Goal: Check status: Check status

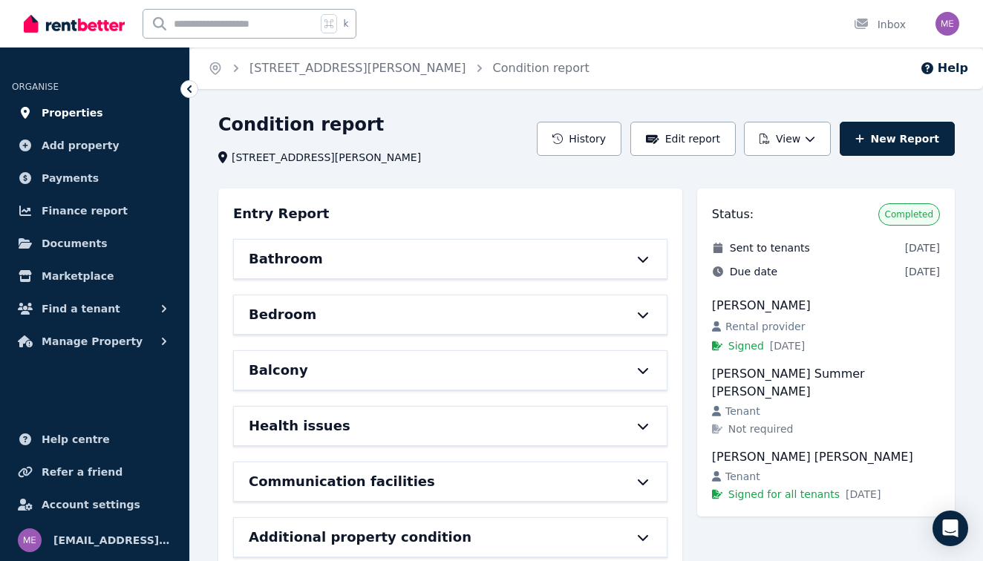
click at [92, 115] on span "Properties" at bounding box center [73, 113] width 62 height 18
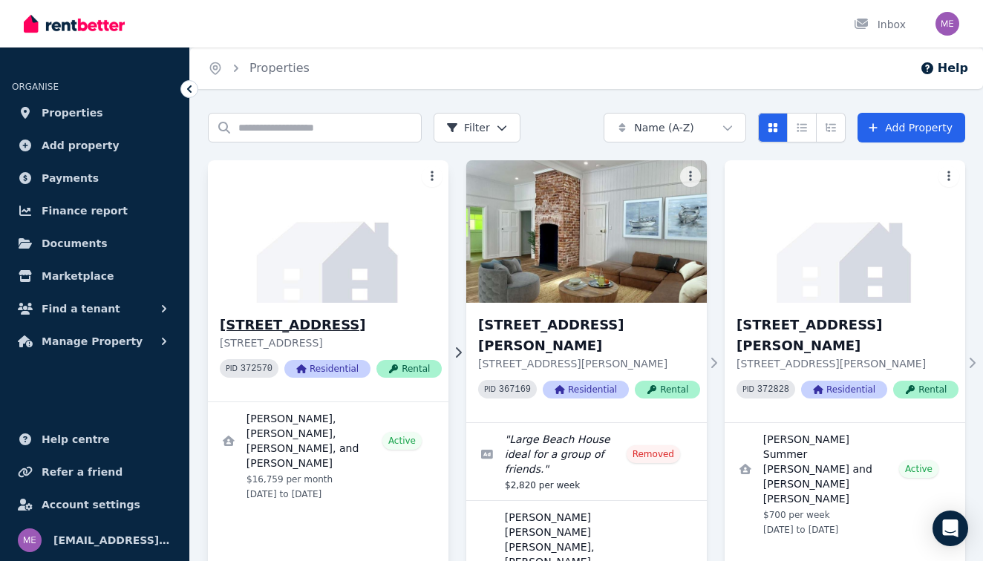
click at [335, 275] on img at bounding box center [328, 232] width 252 height 150
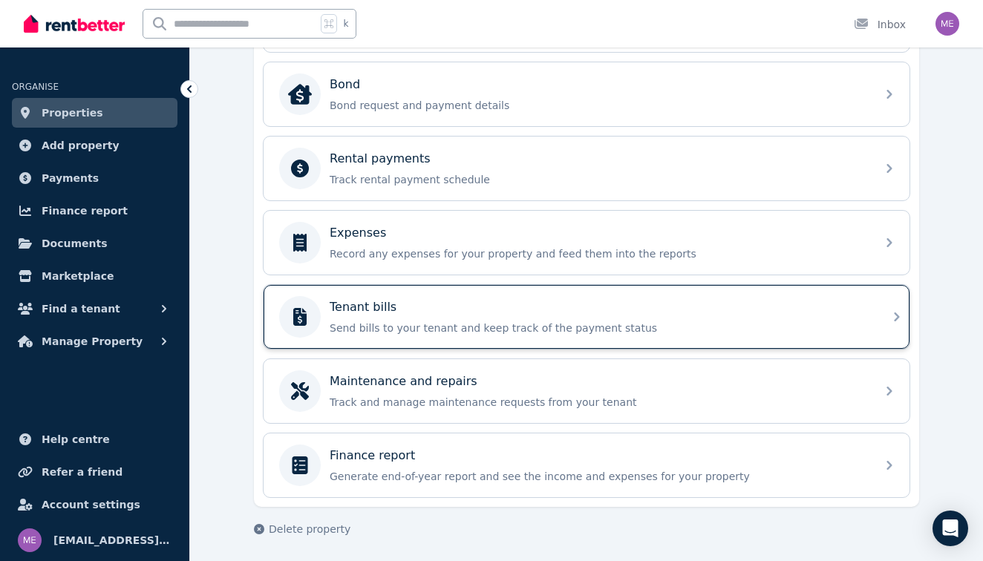
scroll to position [551, 0]
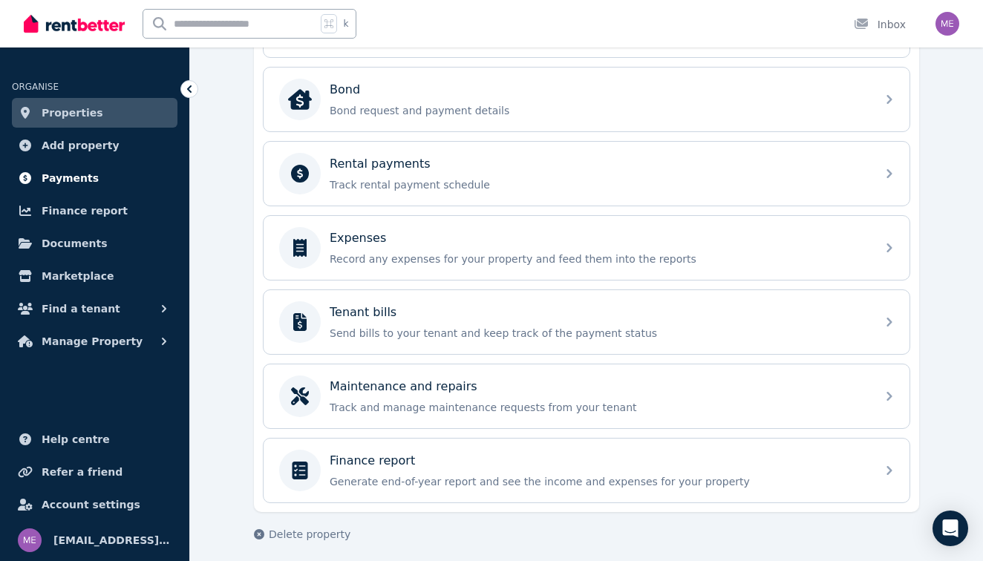
click at [73, 169] on span "Payments" at bounding box center [70, 178] width 57 height 18
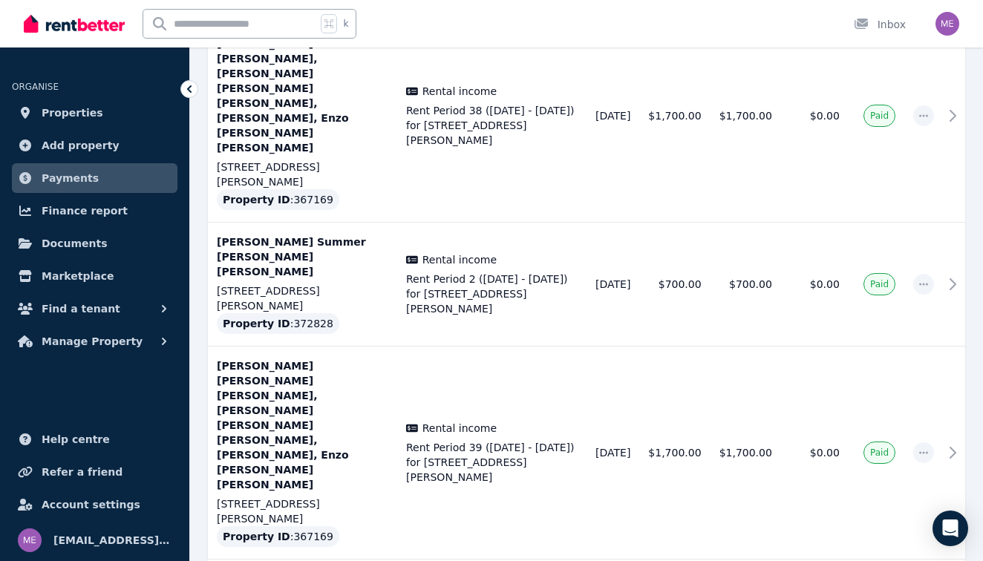
scroll to position [724, 0]
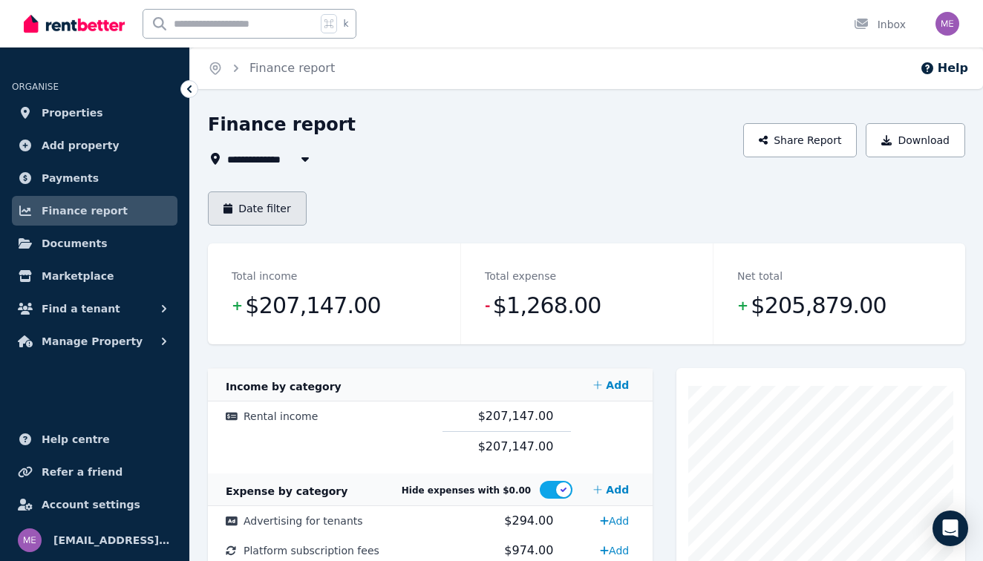
click at [276, 210] on button "Date filter" at bounding box center [257, 209] width 99 height 34
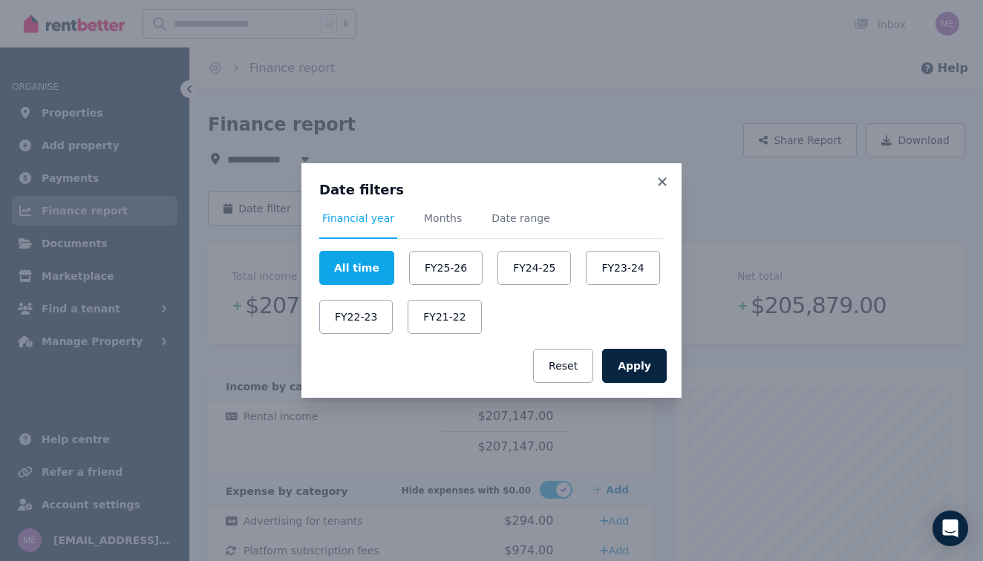
click at [673, 177] on div "Date filters Financial year Months Date range All time FY25-26 FY24-25 FY23-24 …" at bounding box center [491, 248] width 380 height 171
click at [670, 177] on div "Date filters Financial year Months Date range All time FY25-26 FY24-25 FY23-24 …" at bounding box center [491, 248] width 380 height 171
click at [659, 177] on icon at bounding box center [662, 181] width 15 height 13
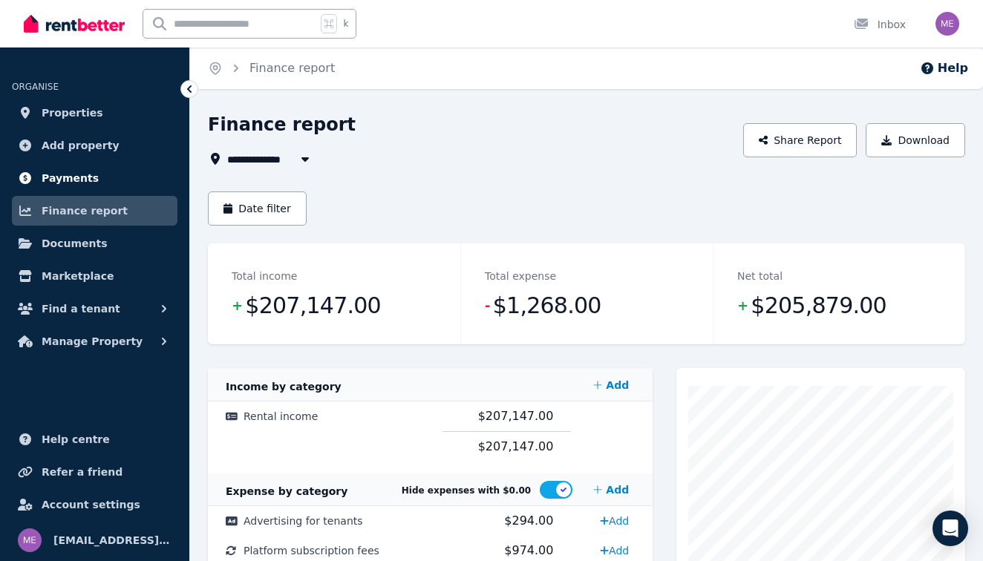
click at [94, 175] on link "Payments" at bounding box center [95, 178] width 166 height 30
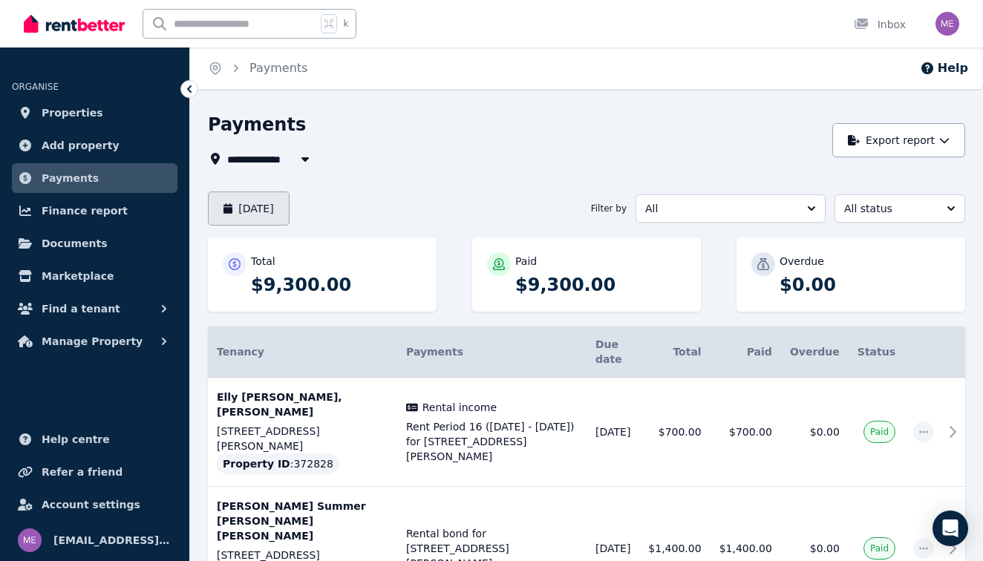
click at [274, 203] on button "[DATE]" at bounding box center [249, 209] width 82 height 34
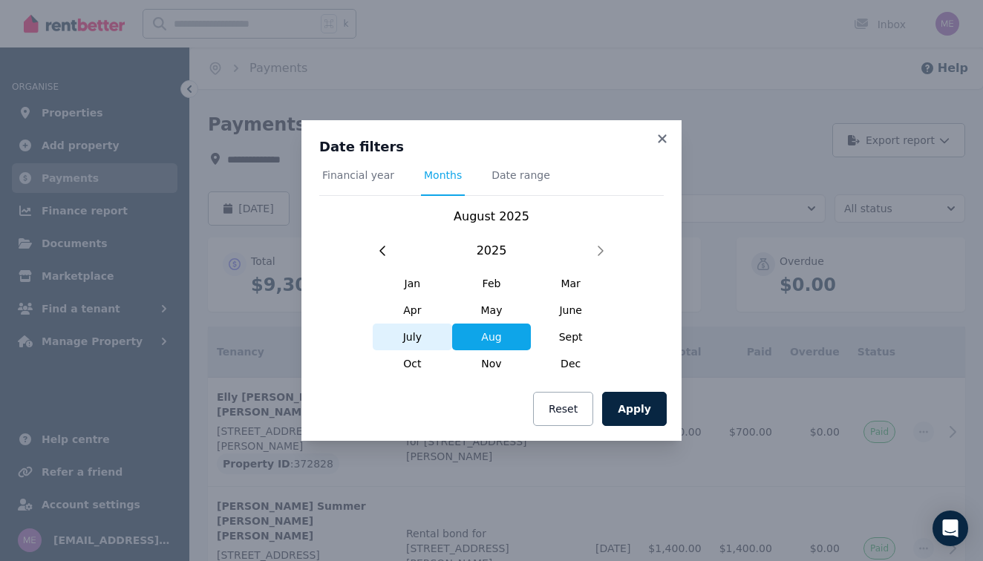
click at [418, 334] on span "July" at bounding box center [412, 337] width 79 height 27
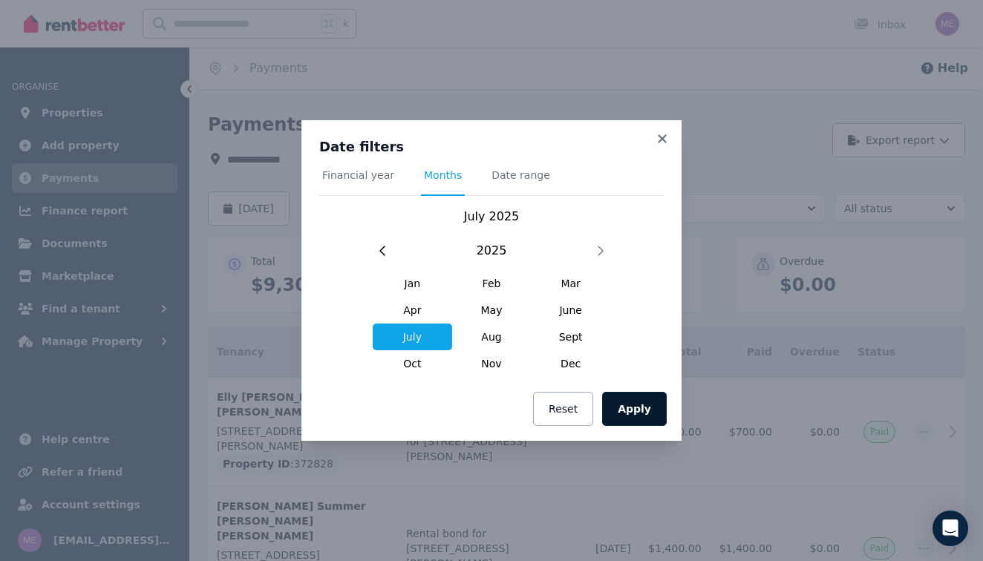
click at [617, 402] on button "Apply" at bounding box center [634, 409] width 65 height 34
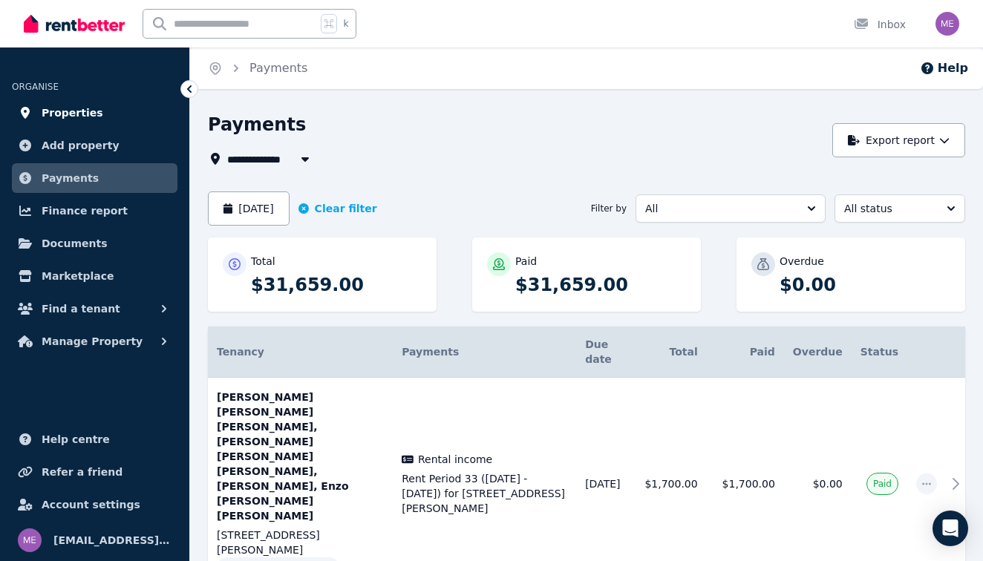
click at [96, 111] on link "Properties" at bounding box center [95, 113] width 166 height 30
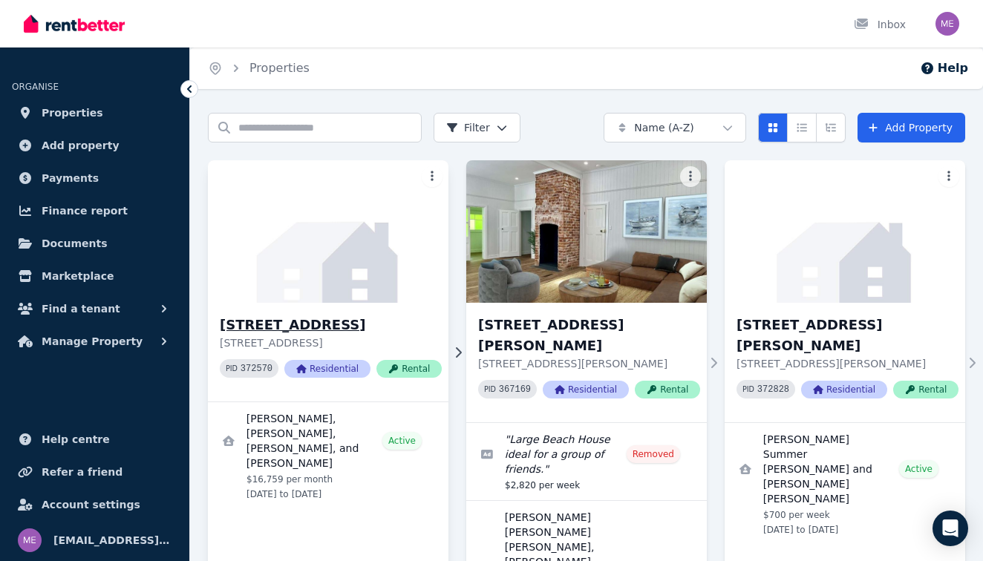
click at [330, 271] on img at bounding box center [328, 232] width 252 height 150
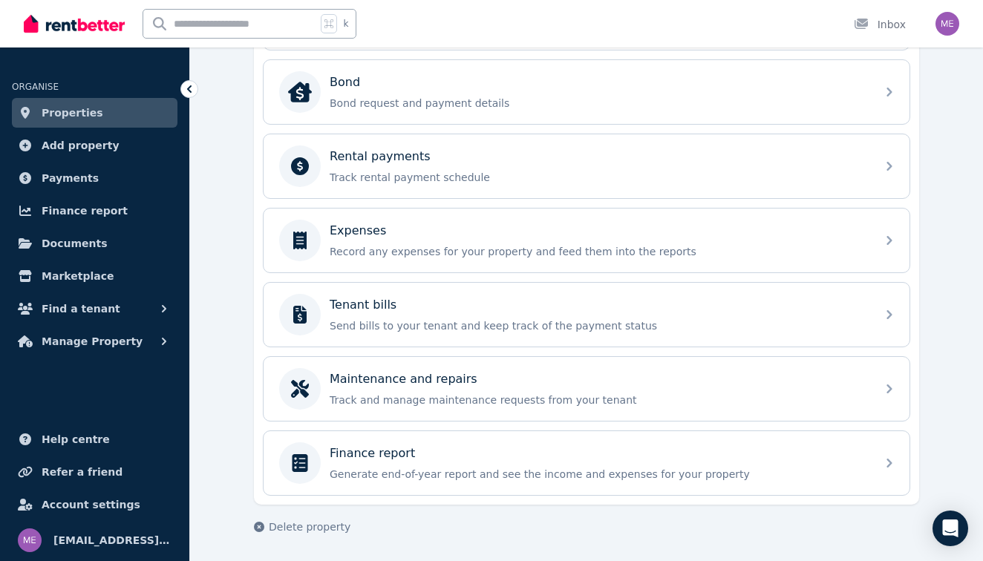
scroll to position [558, 0]
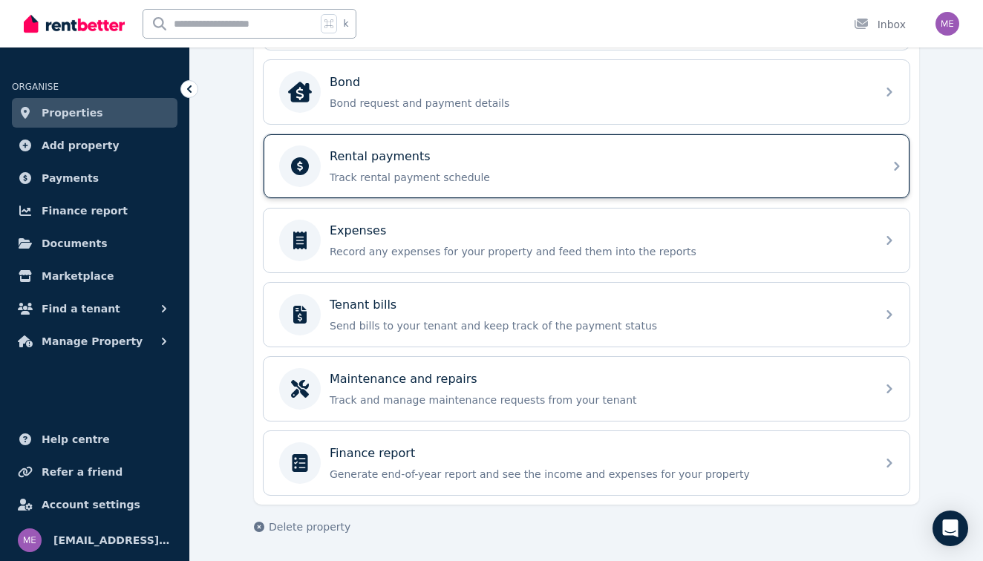
click at [462, 174] on p "Track rental payment schedule" at bounding box center [598, 177] width 537 height 15
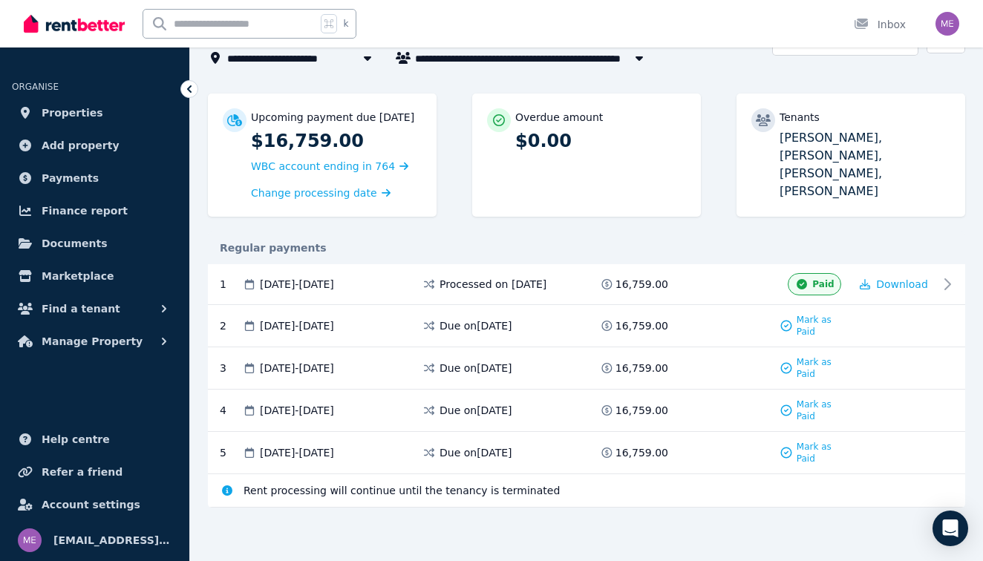
scroll to position [115, 0]
